Goal: Navigation & Orientation: Find specific page/section

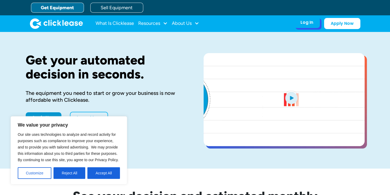
click at [309, 22] on div "Log In" at bounding box center [306, 22] width 13 height 5
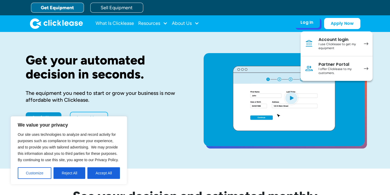
click at [345, 39] on div "Account login" at bounding box center [338, 39] width 40 height 5
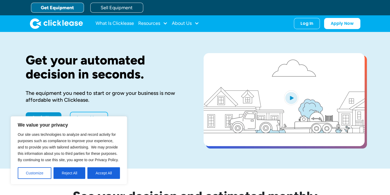
click at [57, 6] on link "Get Equipment" at bounding box center [57, 8] width 53 height 10
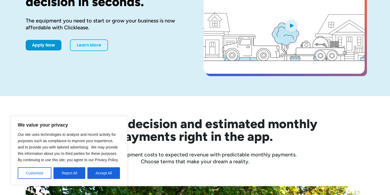
scroll to position [106, 0]
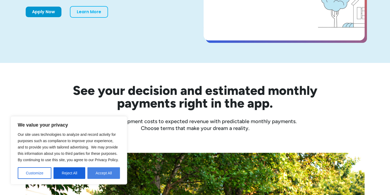
click at [103, 170] on button "Accept All" at bounding box center [103, 173] width 33 height 12
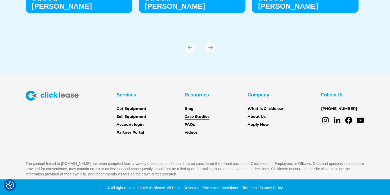
scroll to position [1880, 0]
click at [131, 108] on link "Get Equipment" at bounding box center [131, 109] width 30 height 6
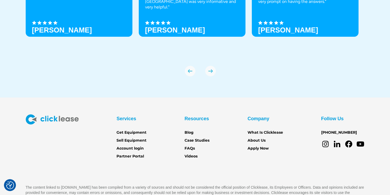
scroll to position [1880, 0]
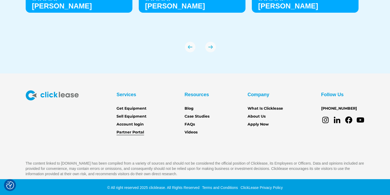
click at [130, 133] on link "Partner Portal" at bounding box center [130, 133] width 28 height 6
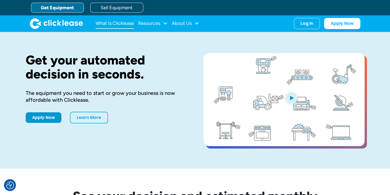
click at [114, 23] on link "What Is Clicklease" at bounding box center [114, 23] width 38 height 11
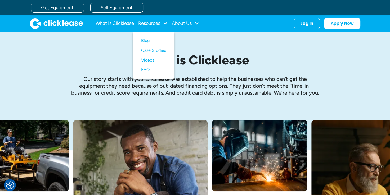
click at [100, 55] on h1 "What is Clicklease" at bounding box center [195, 60] width 249 height 14
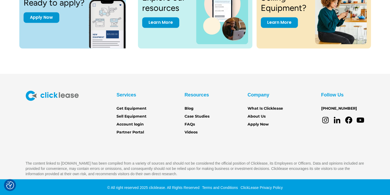
scroll to position [758, 0]
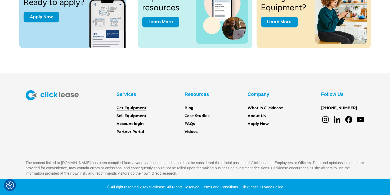
click at [125, 107] on link "Get Equipment" at bounding box center [131, 108] width 30 height 6
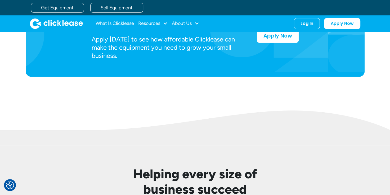
scroll to position [97, 0]
